Goal: Transaction & Acquisition: Purchase product/service

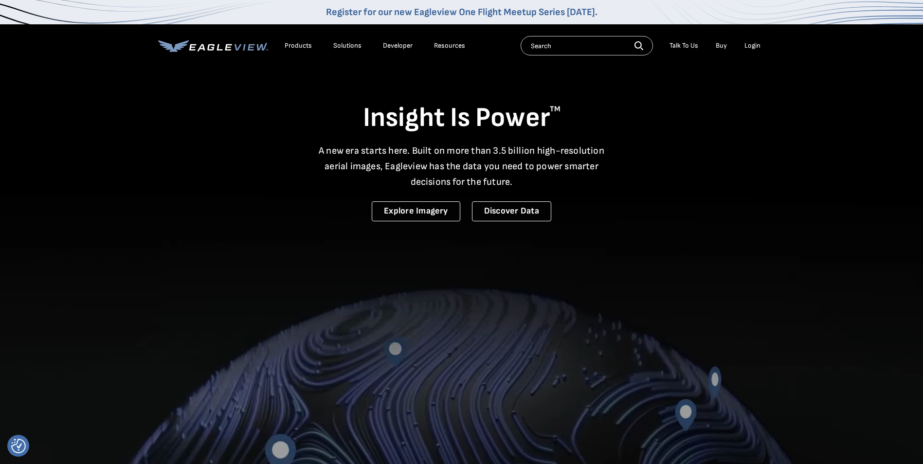
click at [737, 47] on ul "Talk To Us Buy Login" at bounding box center [715, 45] width 101 height 15
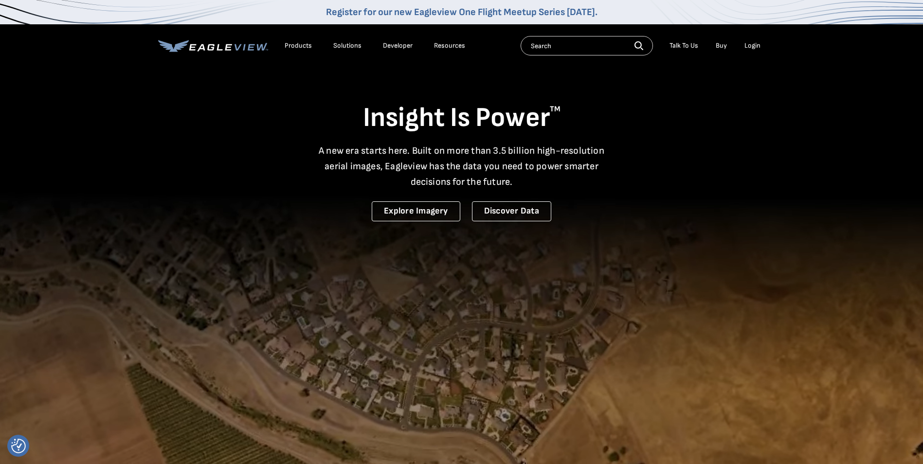
click at [754, 46] on div "Login" at bounding box center [753, 45] width 16 height 9
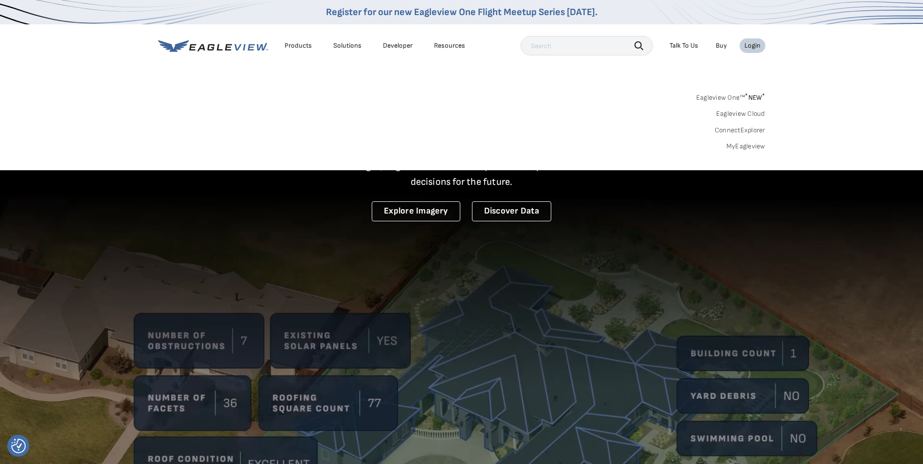
click at [748, 145] on link "MyEagleview" at bounding box center [746, 146] width 39 height 9
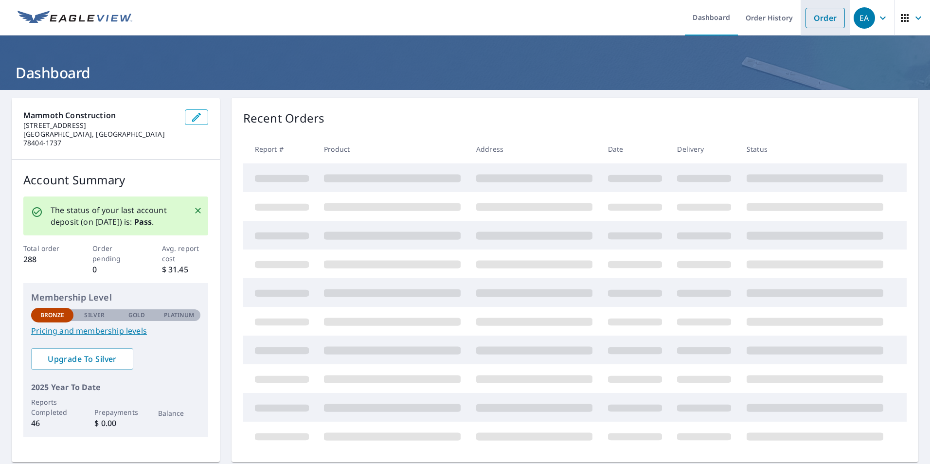
click at [816, 20] on link "Order" at bounding box center [825, 18] width 39 height 20
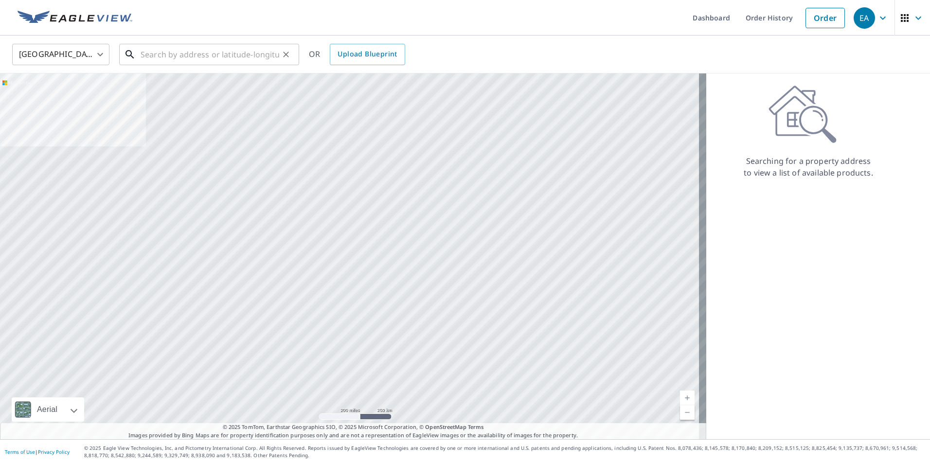
click at [177, 59] on input "text" at bounding box center [210, 54] width 139 height 27
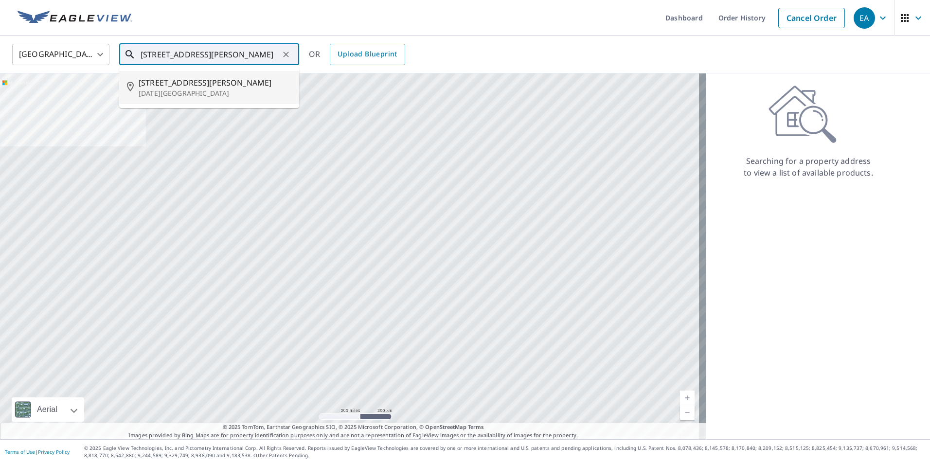
click at [186, 87] on span "4810 Marie St" at bounding box center [215, 83] width 153 height 12
type input "4810 Marie St Corpus Christi, TX 78411"
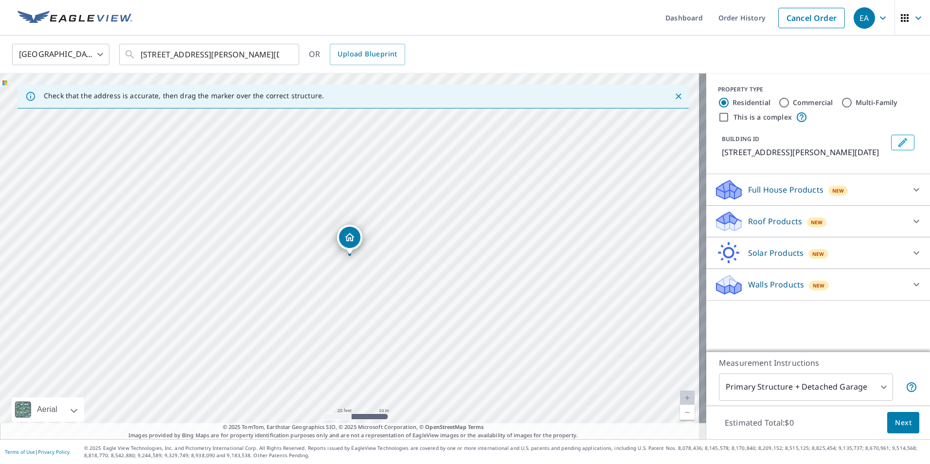
click at [795, 217] on div "Roof Products New" at bounding box center [809, 221] width 191 height 23
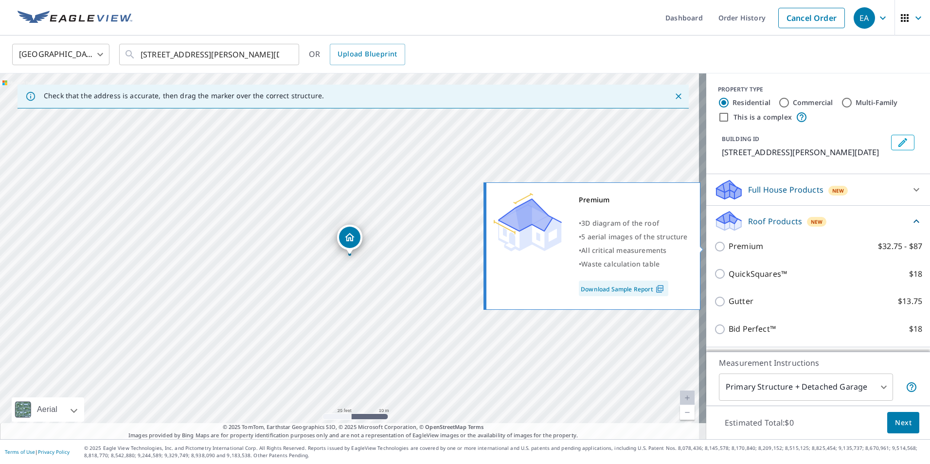
click at [714, 247] on input "Premium $32.75 - $87" at bounding box center [721, 247] width 15 height 12
checkbox input "true"
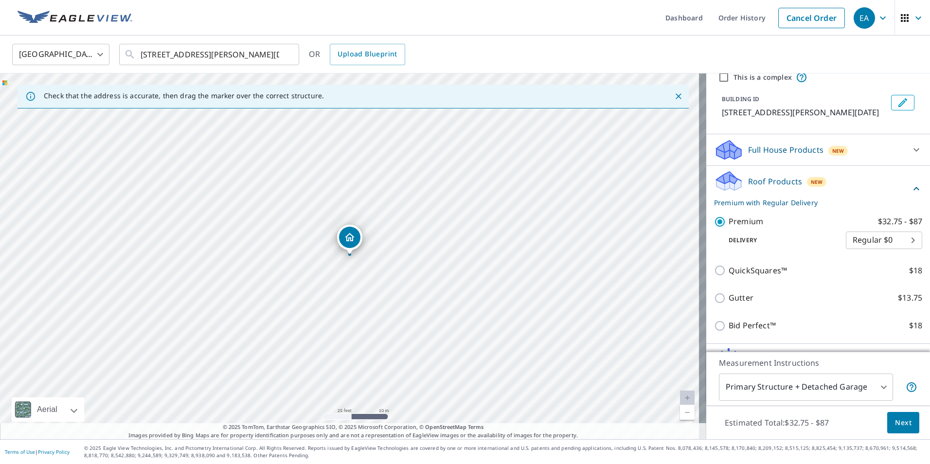
scroll to position [95, 0]
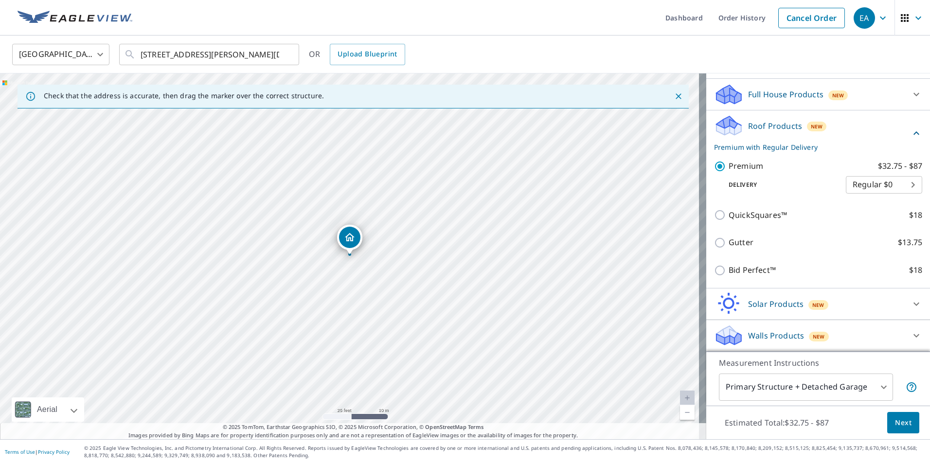
click at [815, 384] on body "EA EA Dashboard Order History Cancel Order EA United States US ​ 4810 Marie St …" at bounding box center [465, 232] width 930 height 464
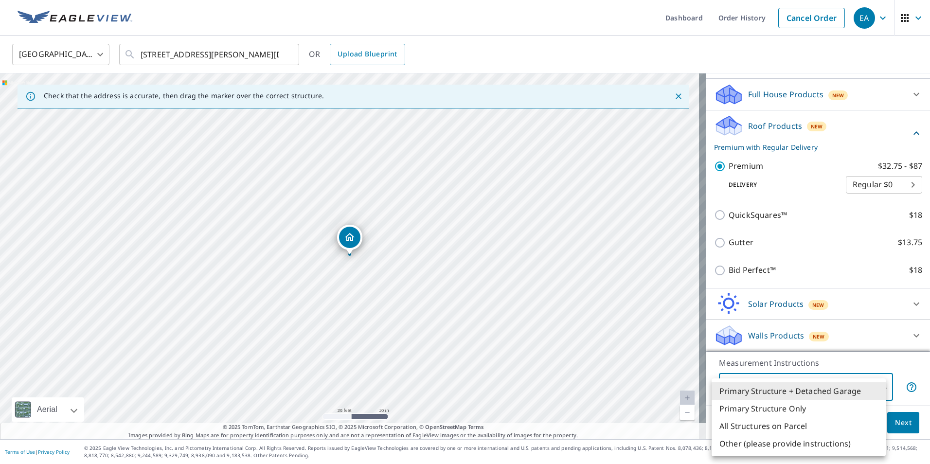
click at [790, 411] on li "Primary Structure Only" at bounding box center [799, 409] width 174 height 18
type input "2"
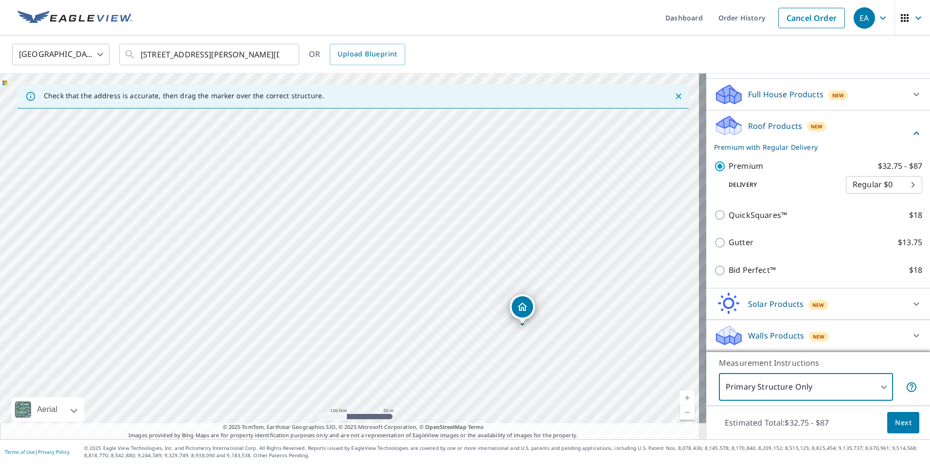
click at [806, 388] on body "EA EA Dashboard Order History Cancel Order EA United States US ​ 4810 Marie St …" at bounding box center [465, 232] width 930 height 464
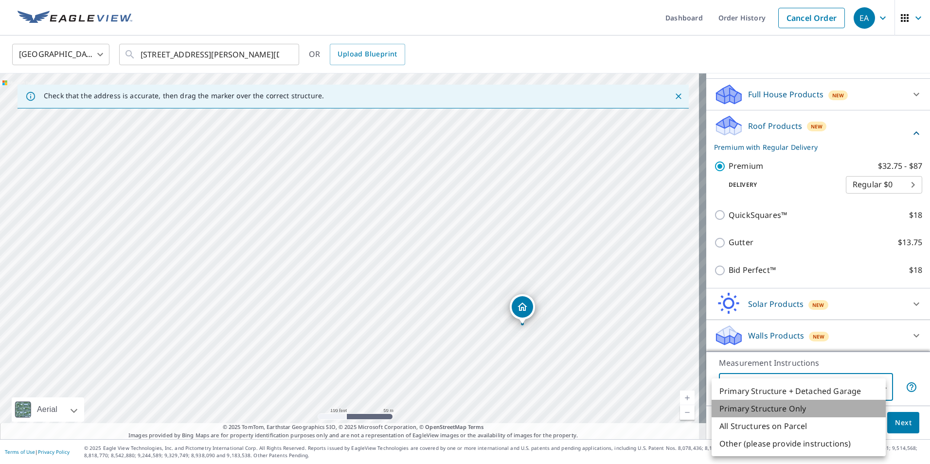
click at [800, 408] on li "Primary Structure Only" at bounding box center [799, 409] width 174 height 18
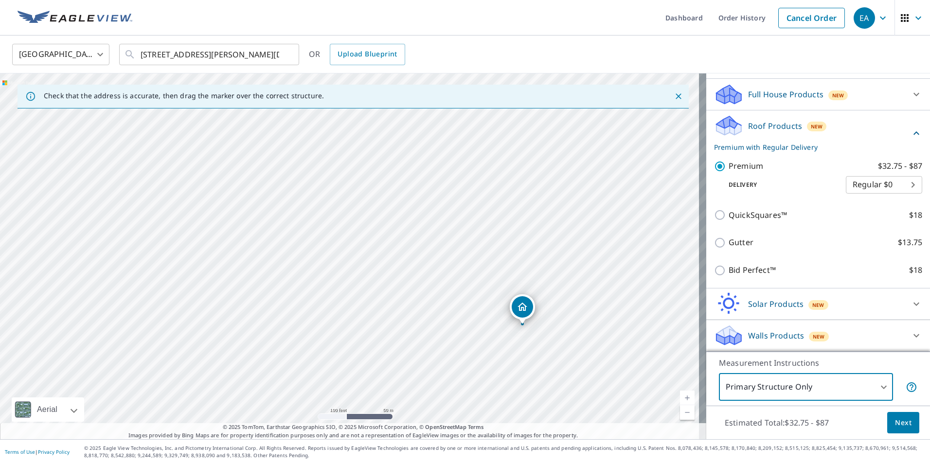
click at [897, 426] on span "Next" at bounding box center [903, 423] width 17 height 12
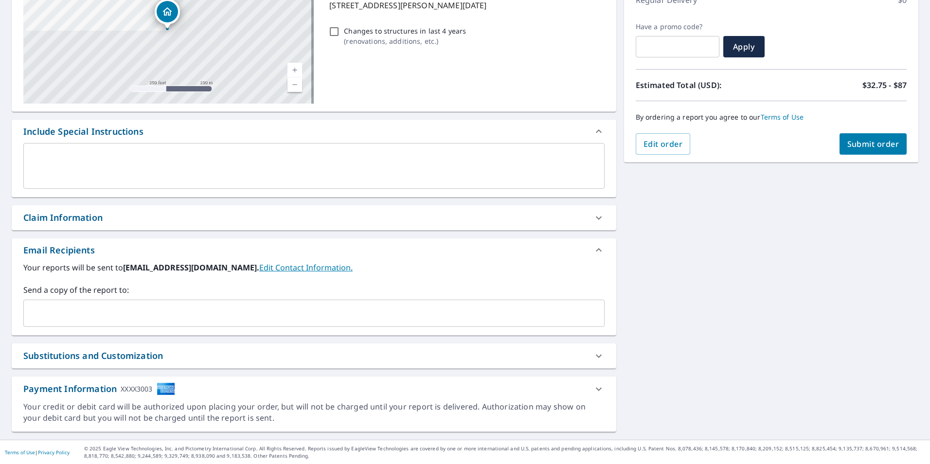
scroll to position [148, 0]
click at [62, 306] on input "text" at bounding box center [307, 313] width 558 height 18
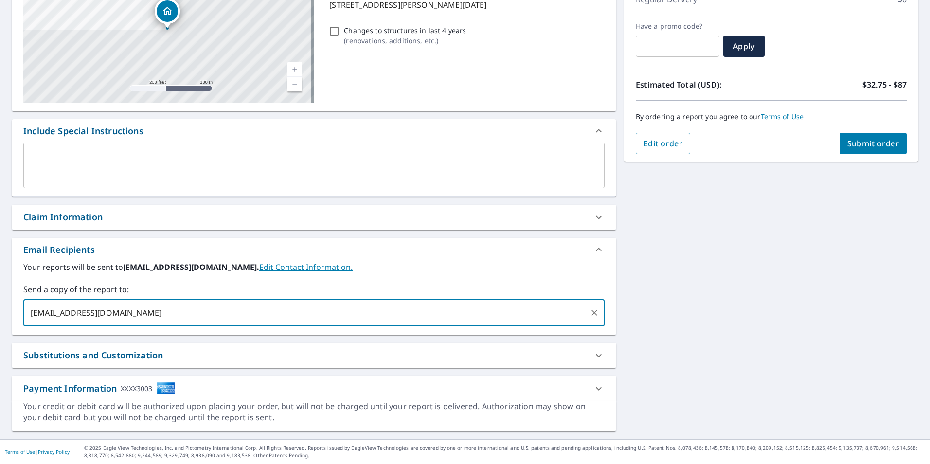
type input "evan@mammothconstruction.net"
click at [855, 145] on span "Submit order" at bounding box center [874, 143] width 52 height 11
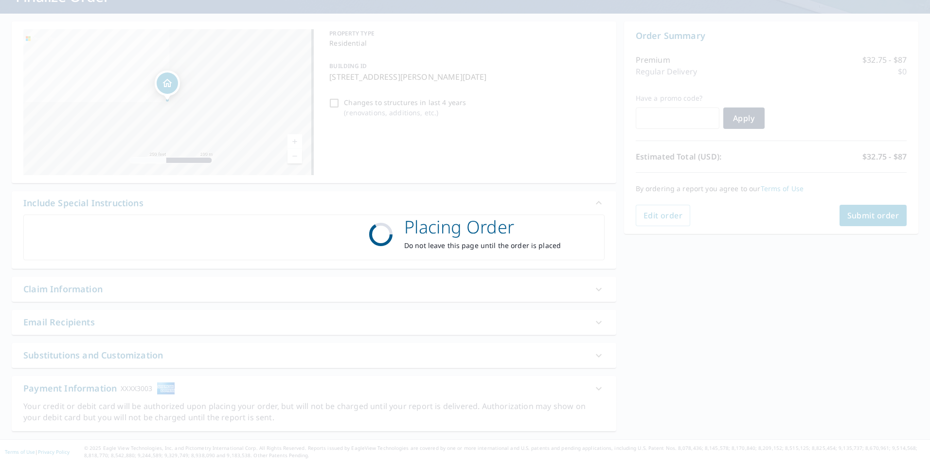
scroll to position [76, 0]
